Goal: Information Seeking & Learning: Learn about a topic

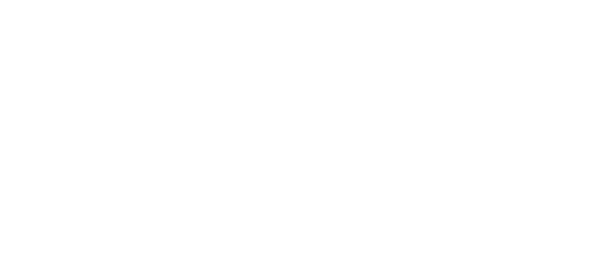
scroll to position [1354, 0]
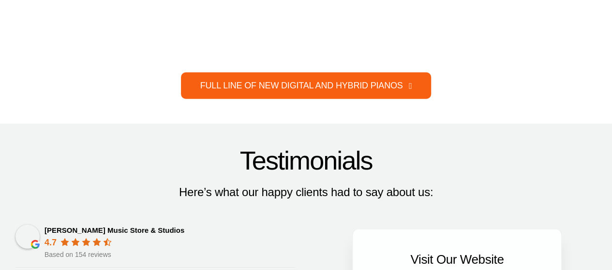
click at [270, 73] on link "FULL LINE OF NEW DIGITAL AND HYBRID PIANOS" at bounding box center [306, 86] width 250 height 27
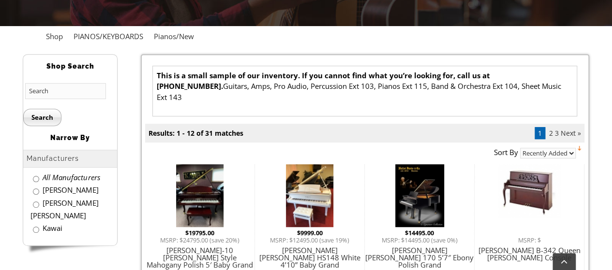
scroll to position [242, 0]
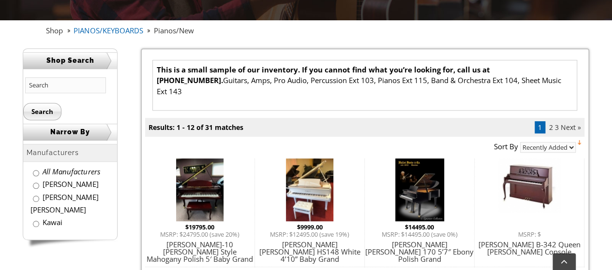
drag, startPoint x: 126, startPoint y: 30, endPoint x: 134, endPoint y: 28, distance: 8.6
click at [126, 30] on link "PIANOS/KEYBOARDS" at bounding box center [110, 31] width 80 height 10
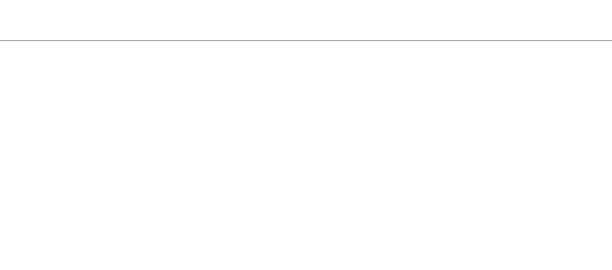
scroll to position [1596, 0]
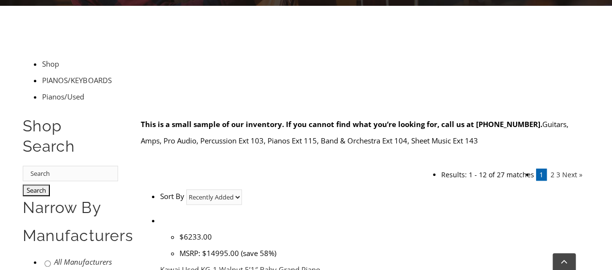
scroll to position [242, 0]
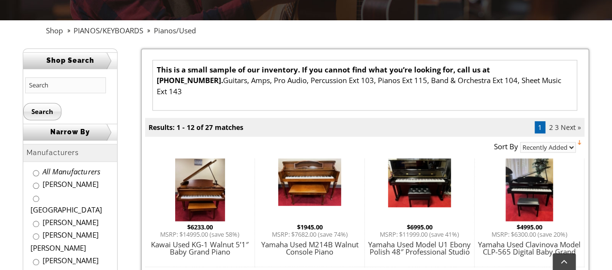
click at [64, 85] on input "text" at bounding box center [65, 85] width 81 height 16
type input "digital"
click at [23, 103] on input "Search" at bounding box center [42, 111] width 38 height 17
